Goal: Task Accomplishment & Management: Use online tool/utility

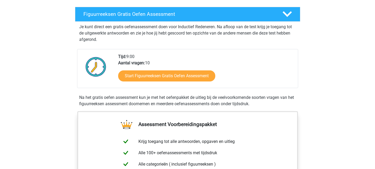
scroll to position [87, 0]
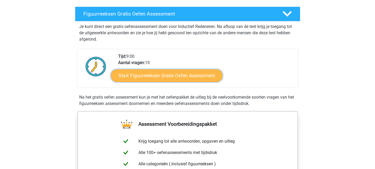
click at [166, 75] on link "Start Figuurreeksen Gratis Oefen Assessment" at bounding box center [167, 75] width 112 height 13
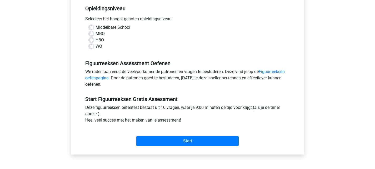
scroll to position [108, 0]
click at [94, 46] on div "WO" at bounding box center [187, 46] width 197 height 6
click at [96, 46] on label "WO" at bounding box center [99, 46] width 7 height 6
click at [92, 46] on input "WO" at bounding box center [91, 45] width 4 height 5
radio input "true"
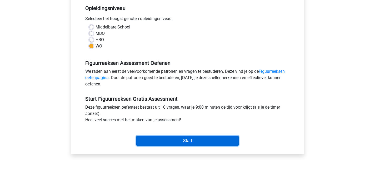
click at [165, 140] on input "Start" at bounding box center [187, 141] width 102 height 10
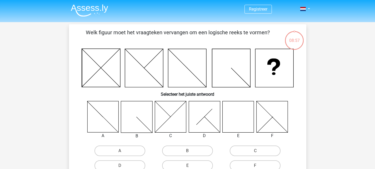
click at [229, 115] on icon at bounding box center [238, 116] width 31 height 31
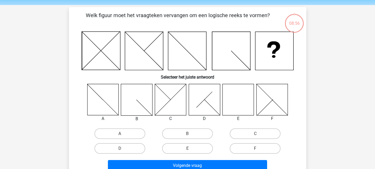
scroll to position [18, 0]
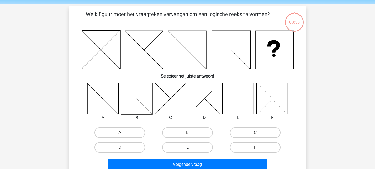
click at [190, 143] on label "E" at bounding box center [187, 147] width 51 height 11
click at [190, 147] on input "E" at bounding box center [188, 148] width 3 height 3
radio input "true"
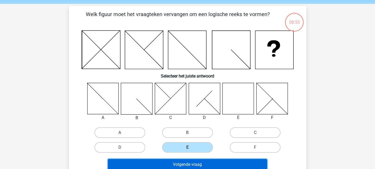
click at [190, 162] on button "Volgende vraag" at bounding box center [187, 164] width 159 height 11
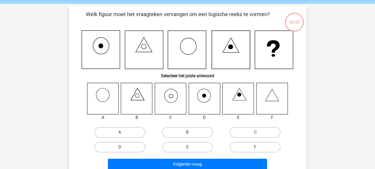
scroll to position [24, 0]
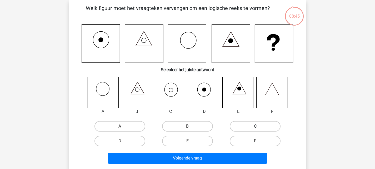
click at [242, 128] on label "C" at bounding box center [255, 126] width 51 height 11
click at [255, 128] on input "C" at bounding box center [256, 127] width 3 height 3
radio input "true"
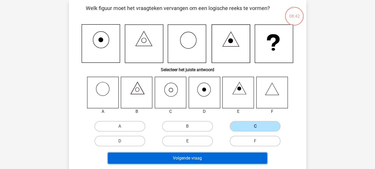
click at [234, 154] on button "Volgende vraag" at bounding box center [187, 157] width 159 height 11
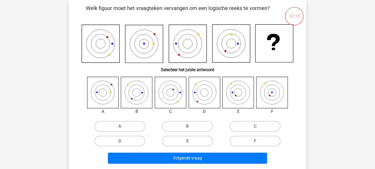
click at [200, 139] on label "E" at bounding box center [187, 141] width 51 height 11
click at [191, 141] on input "E" at bounding box center [188, 142] width 3 height 3
radio input "true"
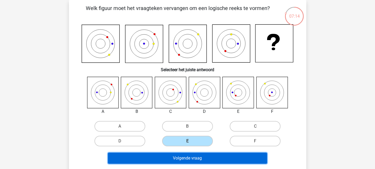
click at [202, 161] on button "Volgende vraag" at bounding box center [187, 157] width 159 height 11
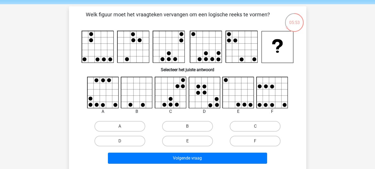
scroll to position [18, 0]
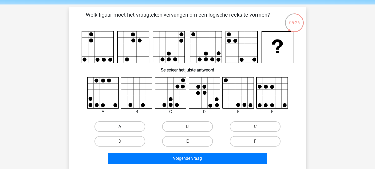
click at [130, 126] on label "A" at bounding box center [120, 126] width 51 height 11
click at [123, 126] on input "A" at bounding box center [121, 127] width 3 height 3
radio input "true"
click at [244, 126] on label "C" at bounding box center [255, 126] width 51 height 11
click at [255, 126] on input "C" at bounding box center [256, 127] width 3 height 3
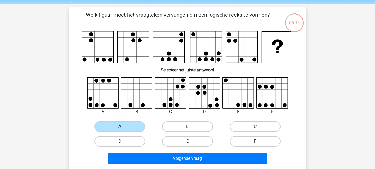
radio input "true"
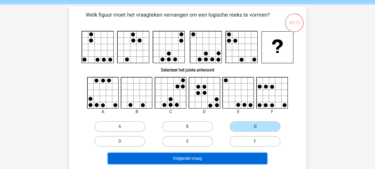
click at [225, 160] on button "Volgende vraag" at bounding box center [187, 158] width 159 height 11
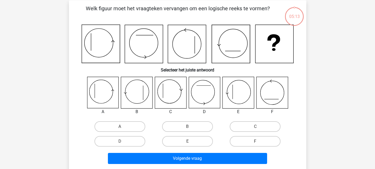
scroll to position [24, 0]
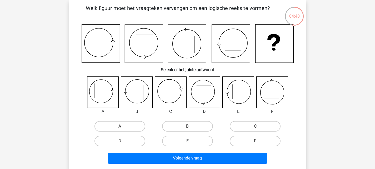
click at [204, 140] on label "E" at bounding box center [187, 141] width 51 height 11
click at [191, 141] on input "E" at bounding box center [188, 142] width 3 height 3
radio input "true"
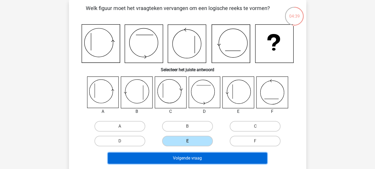
click at [208, 160] on button "Volgende vraag" at bounding box center [187, 157] width 159 height 11
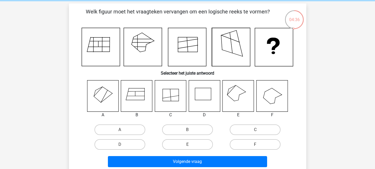
scroll to position [20, 0]
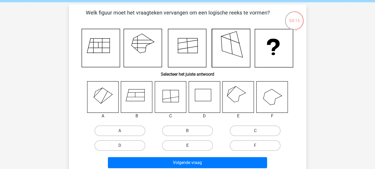
click at [194, 143] on label "E" at bounding box center [187, 145] width 51 height 11
click at [191, 145] on input "E" at bounding box center [188, 146] width 3 height 3
radio input "true"
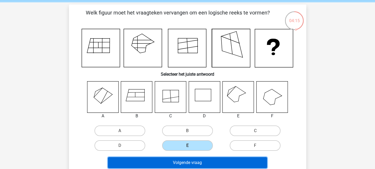
click at [195, 163] on button "Volgende vraag" at bounding box center [187, 162] width 159 height 11
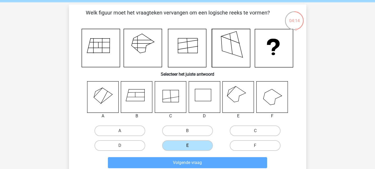
scroll to position [24, 0]
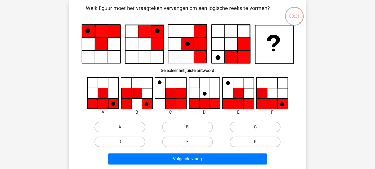
click at [138, 135] on div "D" at bounding box center [120, 141] width 68 height 15
click at [137, 125] on label "A" at bounding box center [120, 127] width 51 height 11
click at [123, 127] on input "A" at bounding box center [121, 128] width 3 height 3
radio input "true"
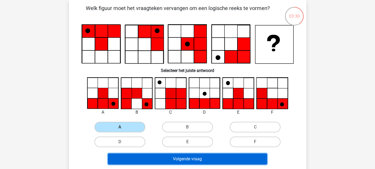
click at [179, 162] on button "Volgende vraag" at bounding box center [187, 158] width 159 height 11
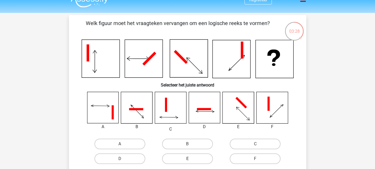
scroll to position [10, 0]
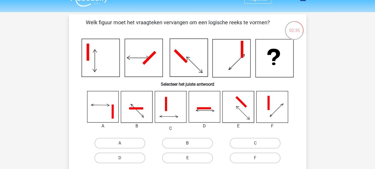
click at [192, 144] on label "B" at bounding box center [187, 143] width 51 height 11
click at [191, 144] on input "B" at bounding box center [188, 144] width 3 height 3
radio input "true"
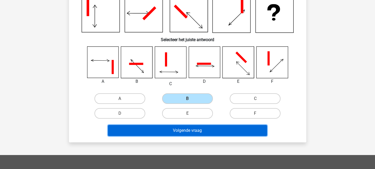
click at [235, 133] on button "Volgende vraag" at bounding box center [187, 130] width 159 height 11
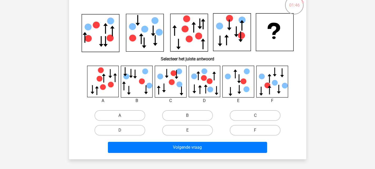
scroll to position [36, 0]
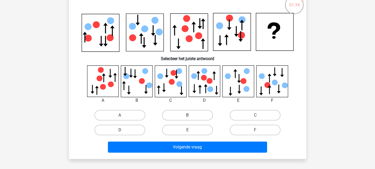
click at [184, 113] on label "B" at bounding box center [187, 115] width 51 height 11
click at [187, 115] on input "B" at bounding box center [188, 116] width 3 height 3
radio input "true"
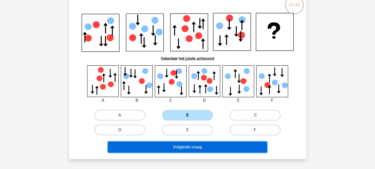
click at [190, 149] on button "Volgende vraag" at bounding box center [187, 146] width 159 height 11
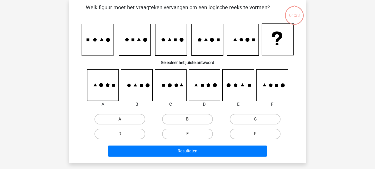
scroll to position [24, 0]
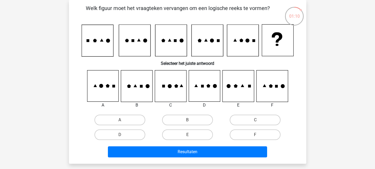
click at [113, 113] on div "A" at bounding box center [120, 119] width 68 height 15
click at [117, 119] on label "A" at bounding box center [120, 120] width 51 height 11
click at [120, 120] on input "A" at bounding box center [121, 121] width 3 height 3
radio input "true"
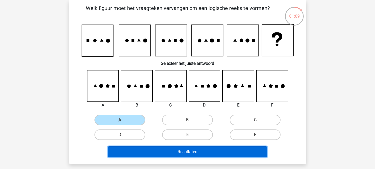
click at [156, 149] on button "Resultaten" at bounding box center [187, 151] width 159 height 11
